Goal: Information Seeking & Learning: Learn about a topic

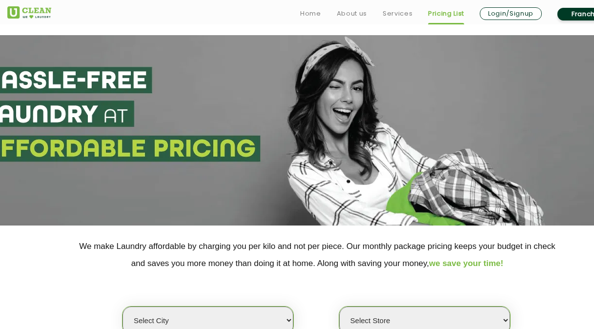
scroll to position [195, 0]
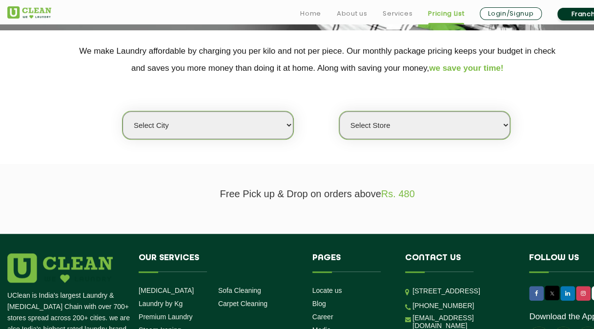
select select "8"
click at [123, 111] on select "Select city [GEOGRAPHIC_DATA] [GEOGRAPHIC_DATA] [GEOGRAPHIC_DATA] [GEOGRAPHIC_D…" at bounding box center [208, 125] width 171 height 28
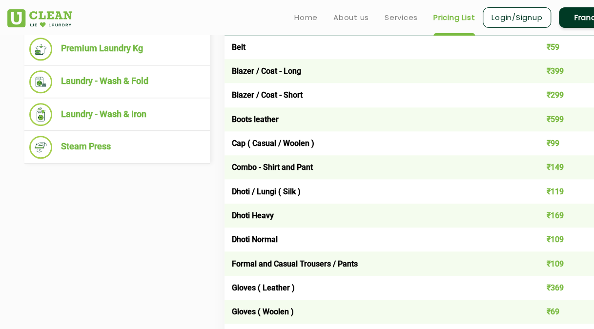
scroll to position [293, 0]
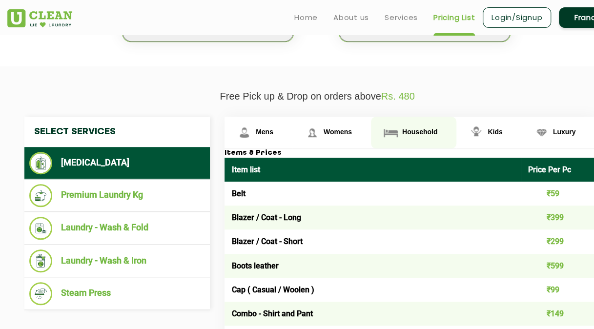
click at [273, 128] on span "Household" at bounding box center [265, 132] width 18 height 8
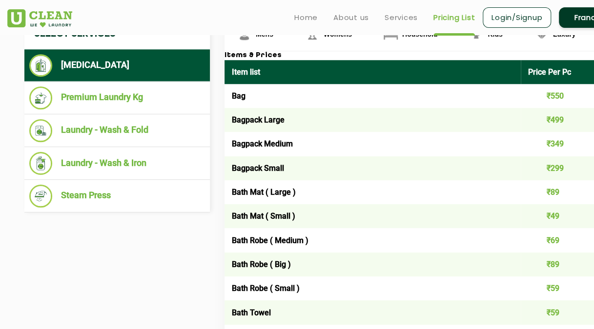
scroll to position [98, 0]
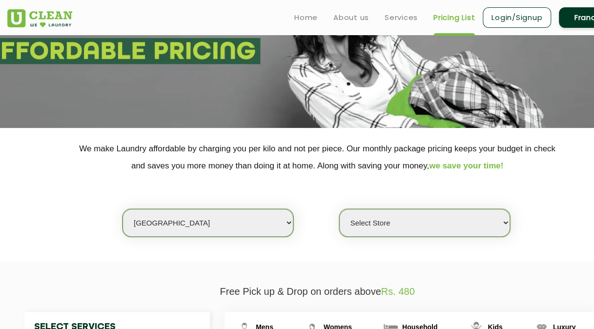
click at [388, 219] on select "Select Store [GEOGRAPHIC_DATA] [GEOGRAPHIC_DATA] [GEOGRAPHIC_DATA] [GEOGRAPHIC_…" at bounding box center [424, 223] width 171 height 28
select select "351"
click at [339, 209] on select "Select Store [GEOGRAPHIC_DATA] [GEOGRAPHIC_DATA] [GEOGRAPHIC_DATA] [GEOGRAPHIC_…" at bounding box center [424, 223] width 171 height 28
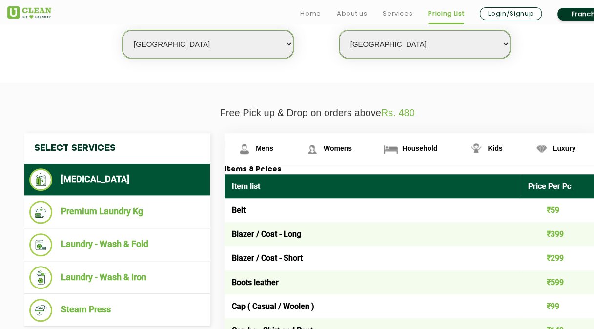
scroll to position [293, 0]
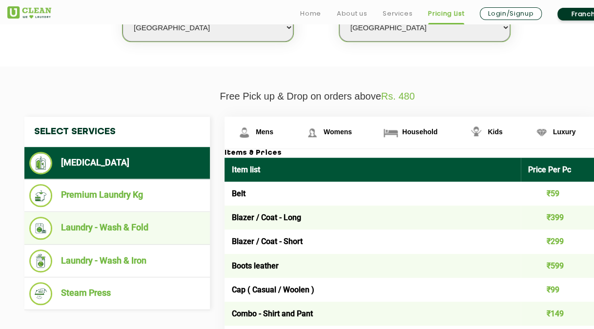
click at [144, 219] on li "Laundry - Wash & Fold" at bounding box center [117, 228] width 176 height 23
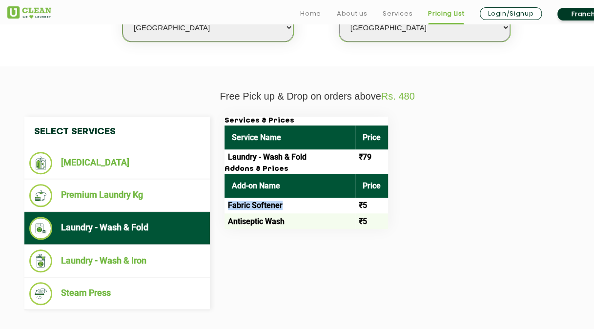
drag, startPoint x: 226, startPoint y: 204, endPoint x: 288, endPoint y: 206, distance: 61.6
click at [288, 206] on td "Fabric Softener" at bounding box center [290, 206] width 131 height 16
drag, startPoint x: 288, startPoint y: 206, endPoint x: 280, endPoint y: 225, distance: 19.5
click at [280, 225] on td "Antiseptic Wash" at bounding box center [290, 221] width 131 height 16
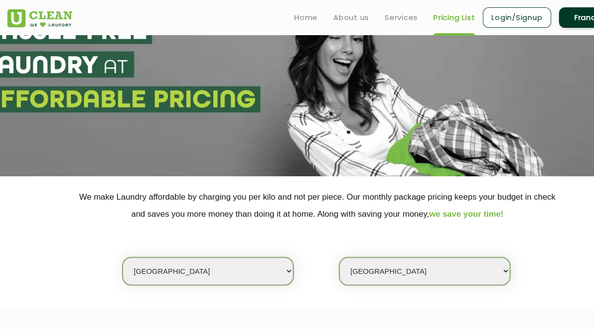
scroll to position [49, 0]
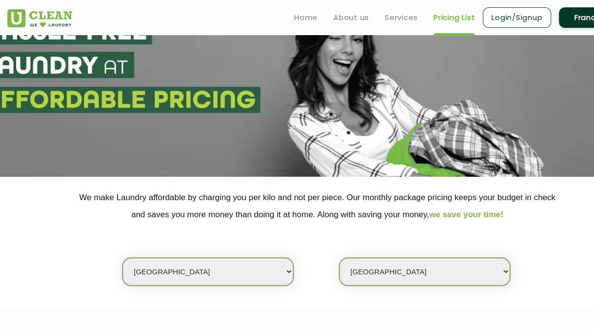
click at [419, 15] on ul "Home About us Services Pricing List Login/Signup Franchise" at bounding box center [457, 17] width 341 height 23
click at [403, 16] on link "Services" at bounding box center [401, 18] width 33 height 12
